Goal: Information Seeking & Learning: Learn about a topic

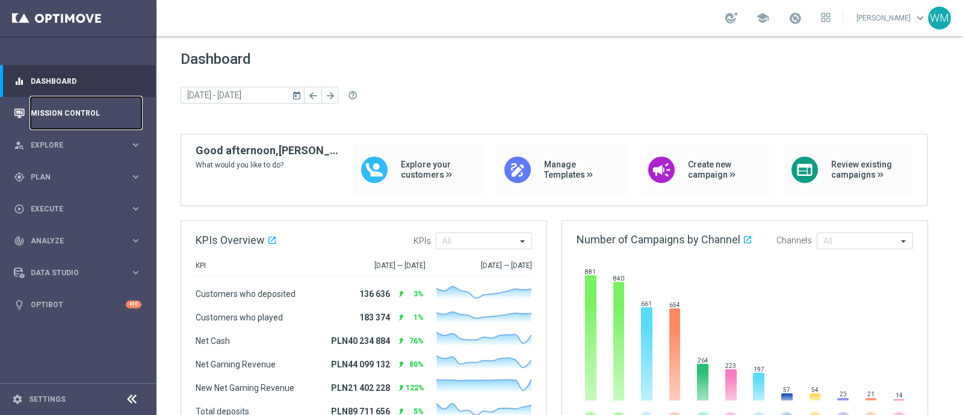
click at [74, 104] on link "Mission Control" at bounding box center [86, 113] width 111 height 32
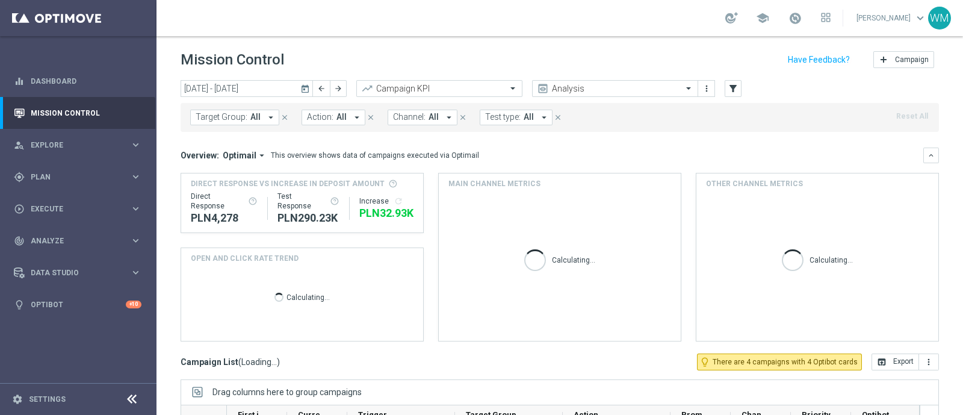
click at [340, 118] on span "All" at bounding box center [341, 117] width 10 height 10
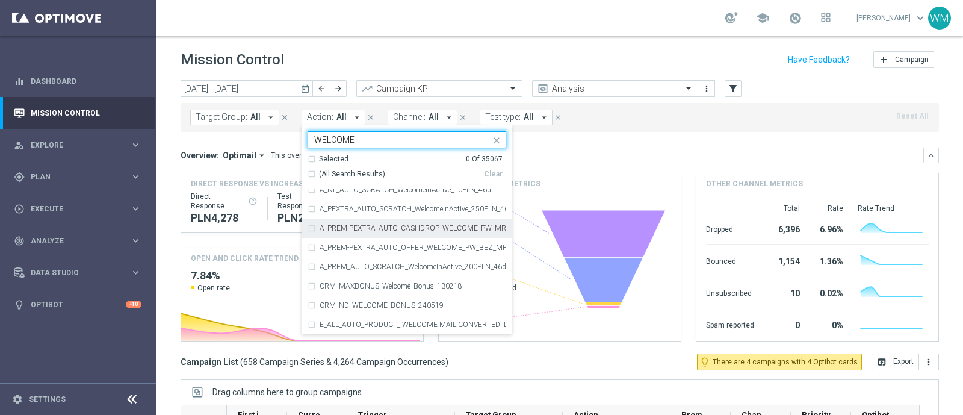
scroll to position [7751, 0]
click at [392, 223] on label "A_PREM-PEXTRA_AUTO_CASHDROP_WELCOME_PW_MRKT_WEEKLY" at bounding box center [412, 226] width 187 height 7
type input "WELCOME"
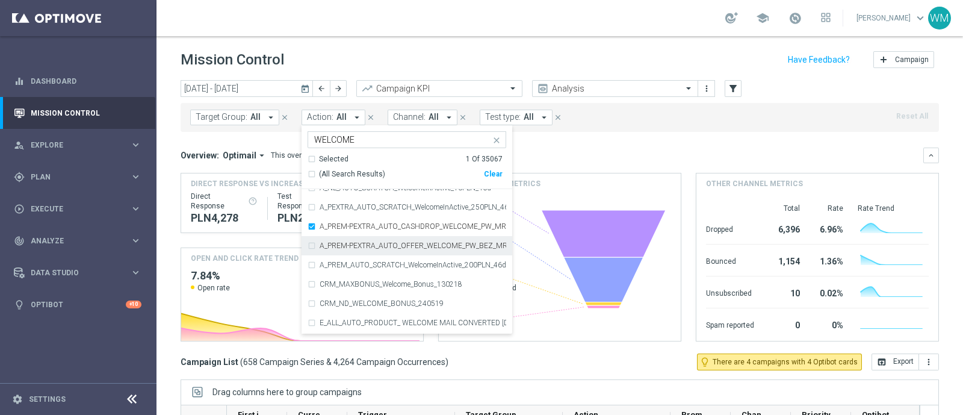
click at [375, 243] on label "A_PREM-PEXTRA_AUTO_OFFER_WELCOME_PW_BEZ_MRKT_WEEKLY" at bounding box center [412, 245] width 187 height 7
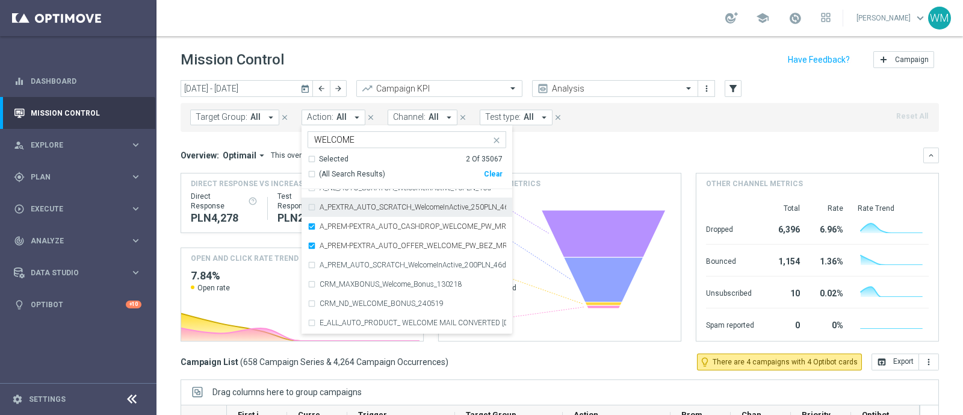
click at [406, 214] on div "A_PEXTRA_AUTO_SCRATCH_WelcomeInActive_250PLN_46d" at bounding box center [406, 206] width 199 height 19
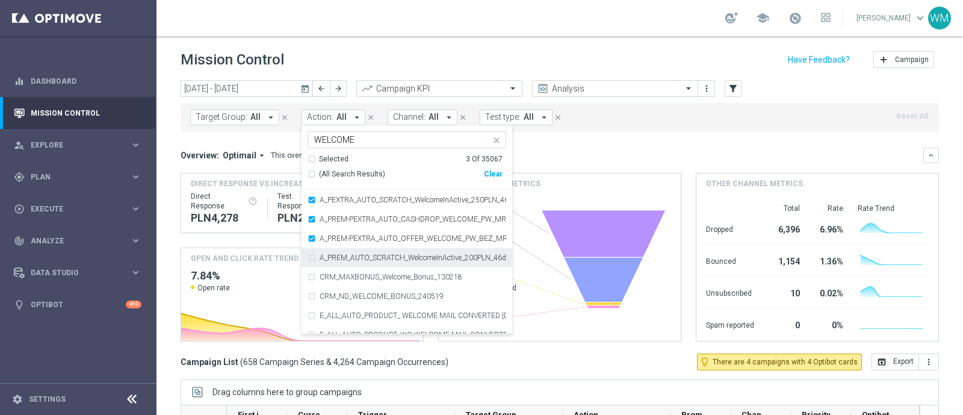
click at [380, 260] on label "A_PREM_AUTO_SCRATCH_WelcomeInActive_200PLN_46d" at bounding box center [412, 257] width 187 height 7
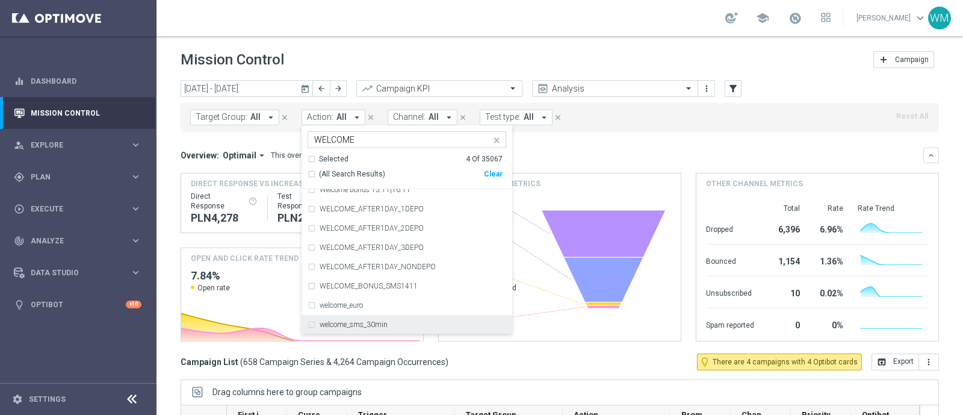
scroll to position [58, 0]
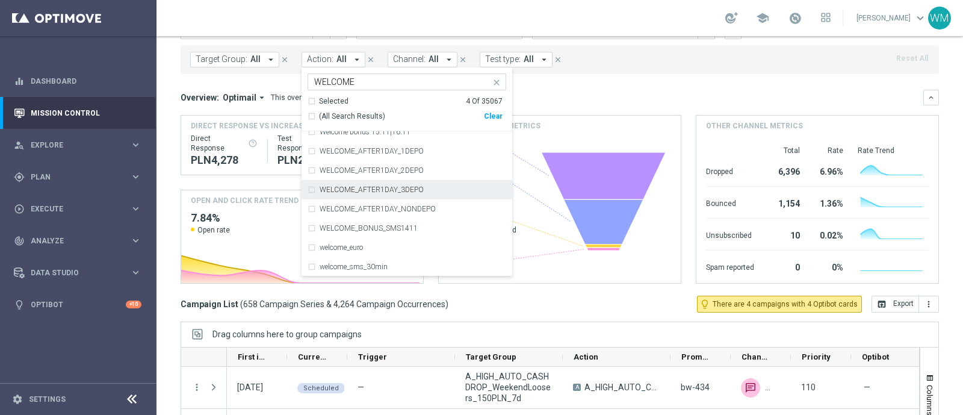
click at [608, 57] on div "Target Group: All arrow_drop_down close Action: All arrow_drop_down Selected 4 …" at bounding box center [560, 59] width 758 height 29
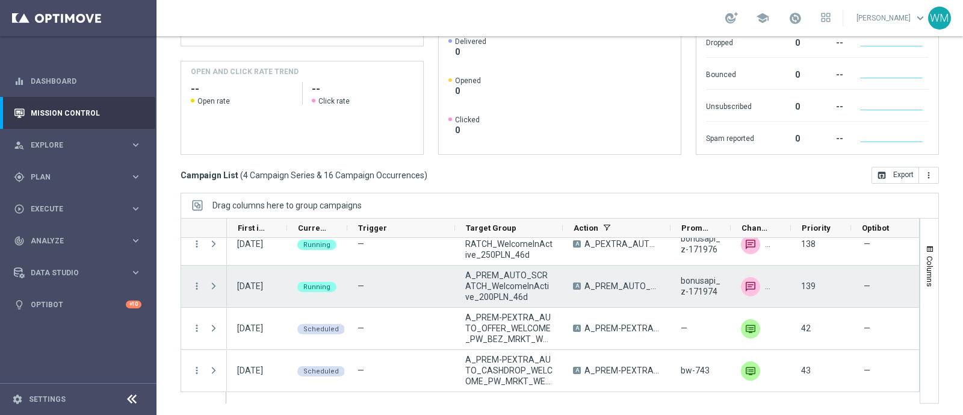
scroll to position [0, 0]
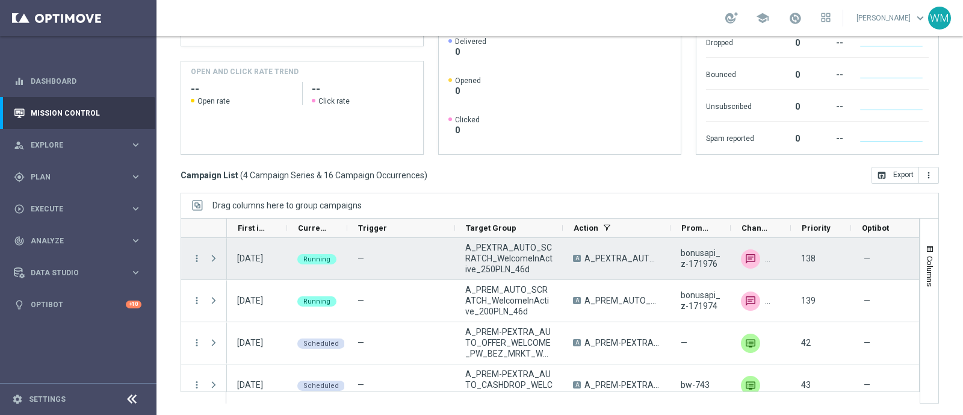
click at [499, 256] on span "A_PEXTRA_AUTO_SCRATCH_WelcomeInActive_250PLN_46d" at bounding box center [508, 258] width 87 height 32
click at [196, 255] on icon "more_vert" at bounding box center [196, 258] width 11 height 11
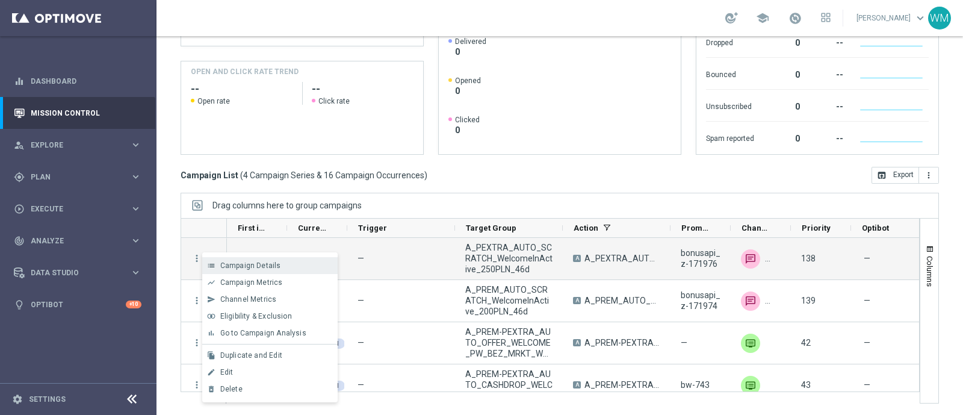
click at [213, 262] on icon "list" at bounding box center [211, 265] width 8 height 8
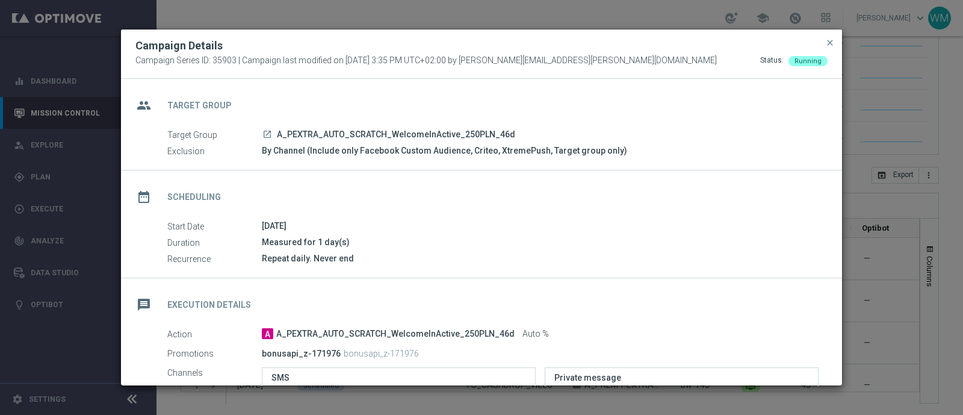
scroll to position [122, 0]
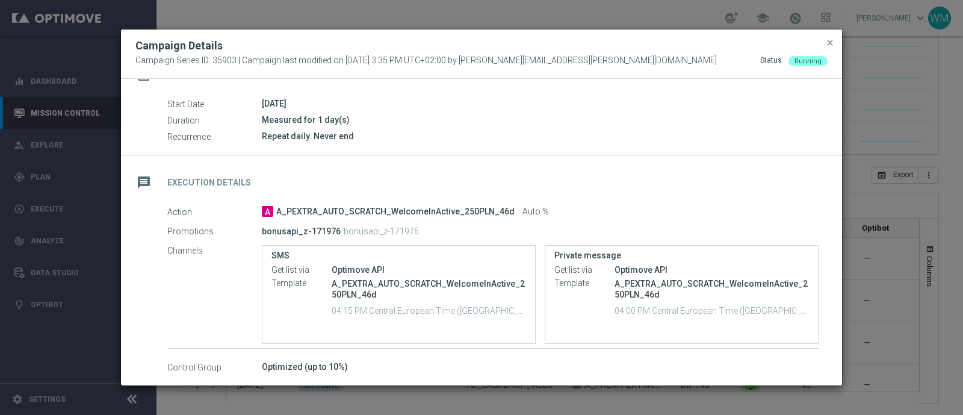
click at [648, 282] on p "A_PEXTRA_AUTO_SCRATCH_WelcomeInActive_250PLN_46d" at bounding box center [711, 289] width 194 height 22
copy p "A_PEXTRA_AUTO_SCRATCH_WelcomeInActive_250PLN_46d"
click at [833, 43] on span "close" at bounding box center [830, 43] width 10 height 10
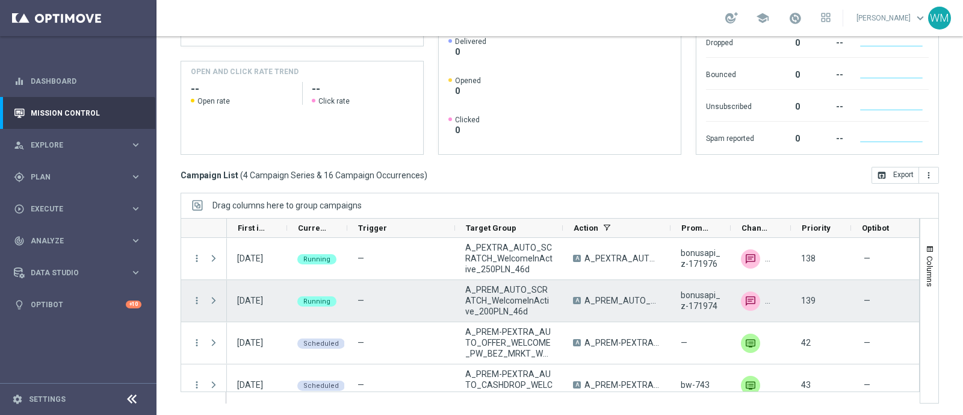
click at [502, 295] on span "A_PREM_AUTO_SCRATCH_WelcomeInActive_200PLN_46d" at bounding box center [508, 300] width 87 height 32
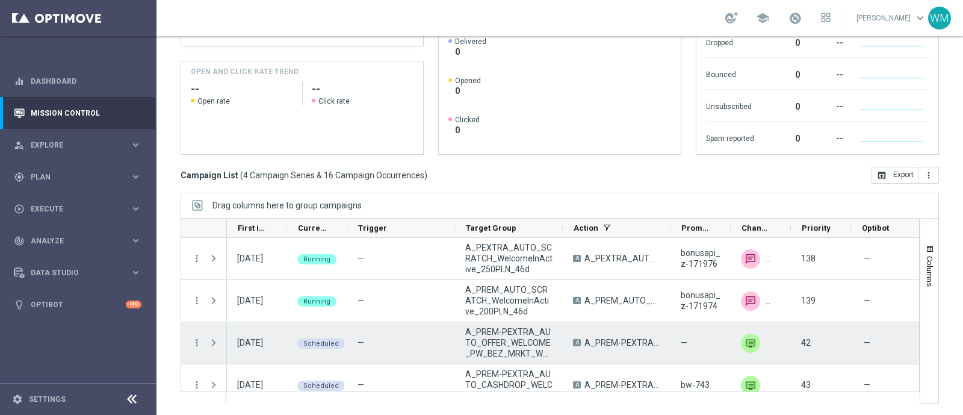
click at [499, 351] on span "A_PREM-PEXTRA_AUTO_OFFER_WELCOME_PW_BEZ_MRKT_WEEKLY" at bounding box center [508, 342] width 87 height 32
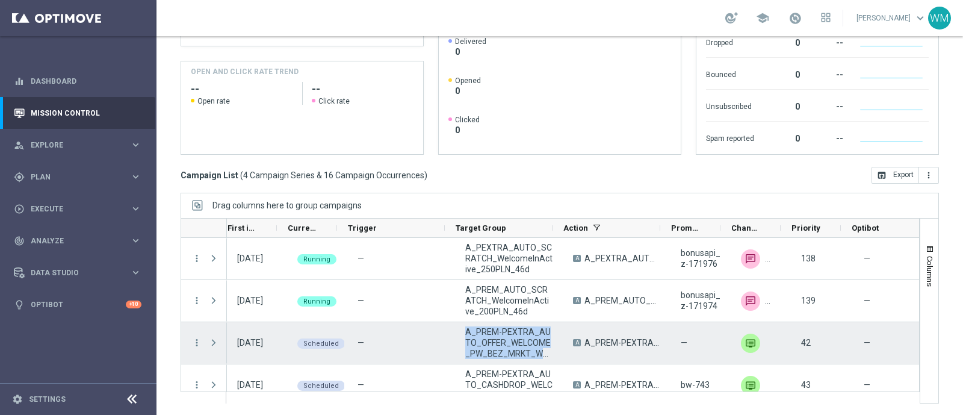
scroll to position [0, 14]
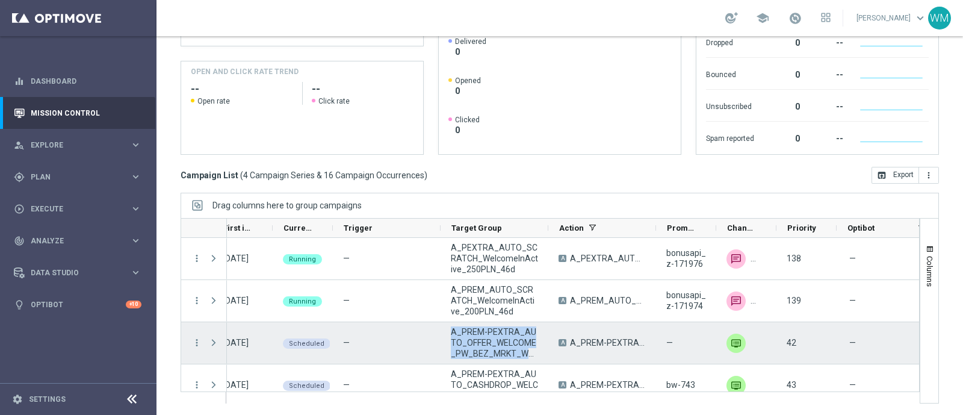
click at [493, 338] on span "A_PREM-PEXTRA_AUTO_OFFER_WELCOME_PW_BEZ_MRKT_WEEKLY" at bounding box center [494, 342] width 87 height 32
drag, startPoint x: 459, startPoint y: 330, endPoint x: 529, endPoint y: 343, distance: 71.5
click at [529, 343] on span "A_PREM-PEXTRA_AUTO_OFFER_WELCOME_PW_BEZ_MRKT_WEEKLY" at bounding box center [494, 342] width 87 height 32
copy span "PREM-PEXTRA_AUTO_OFFER_WELCOME"
